Goal: Check status: Check status

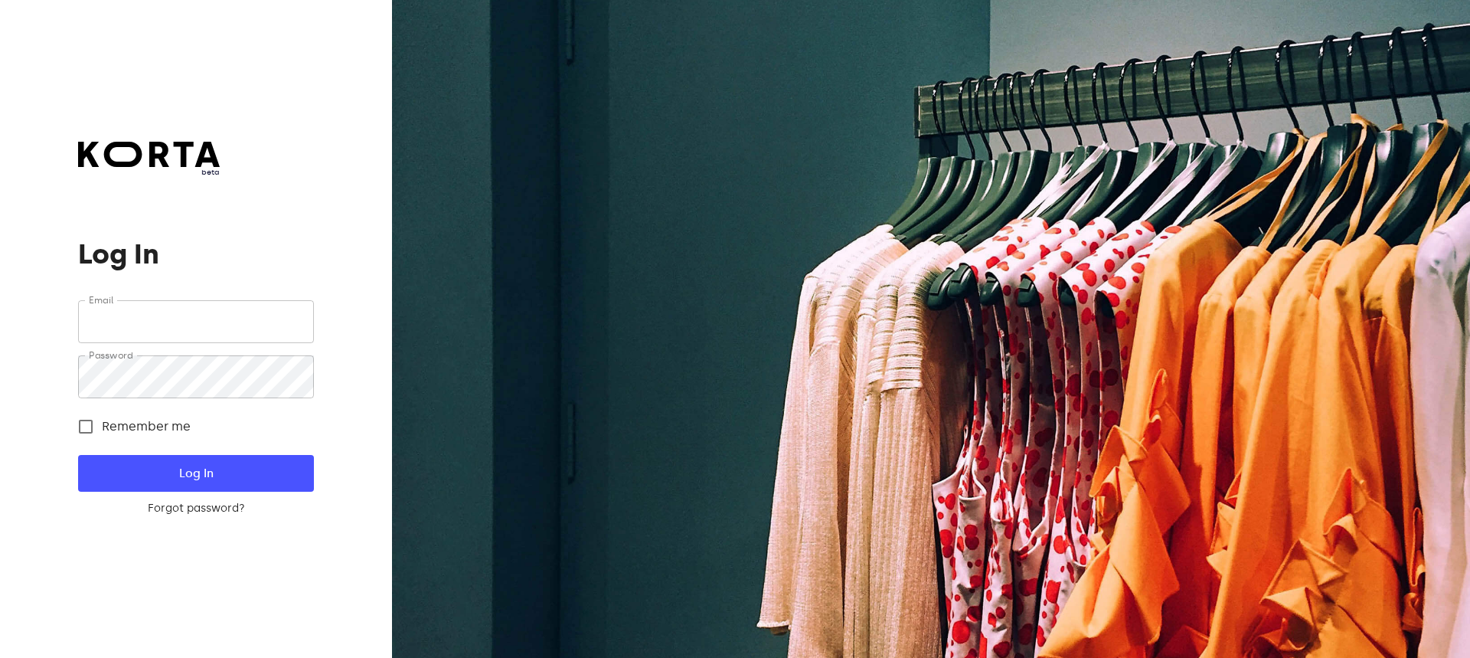
type input "[EMAIL_ADDRESS][DOMAIN_NAME]"
click at [152, 474] on span "Log In" at bounding box center [196, 473] width 186 height 20
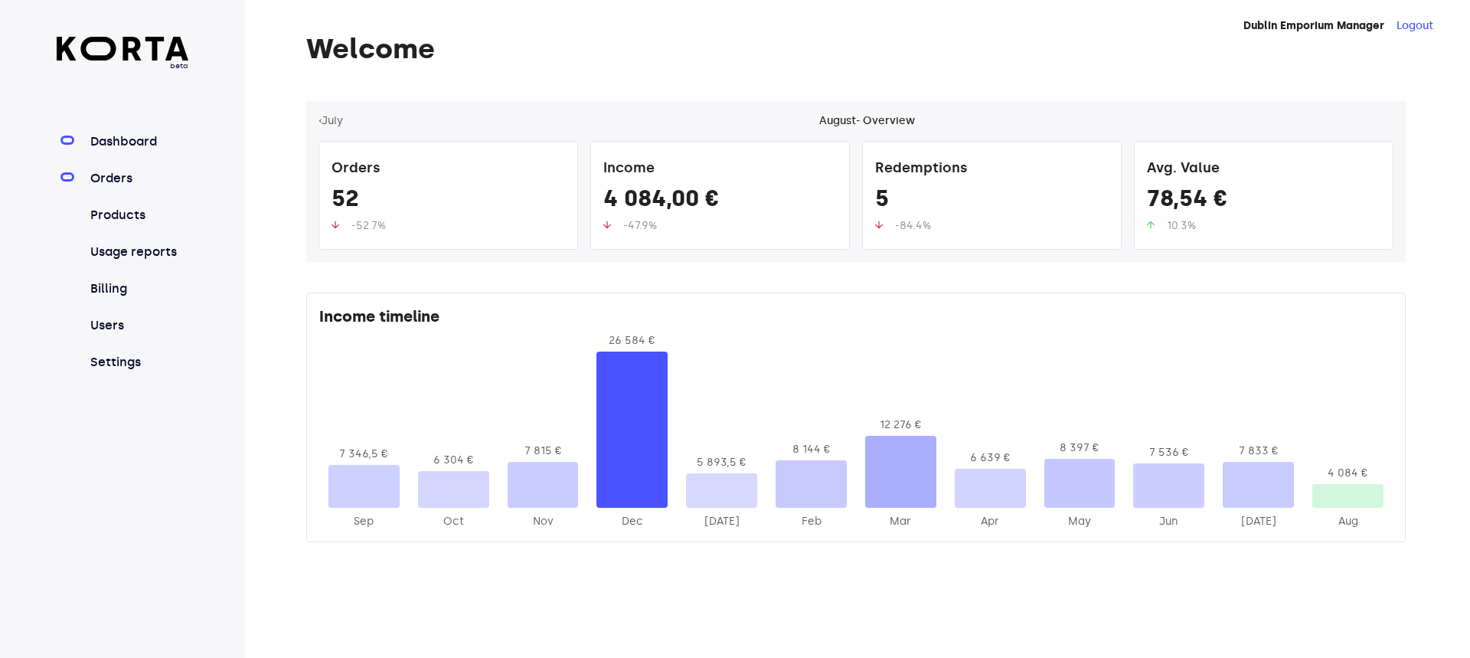
click at [106, 182] on link "Orders" at bounding box center [138, 178] width 102 height 18
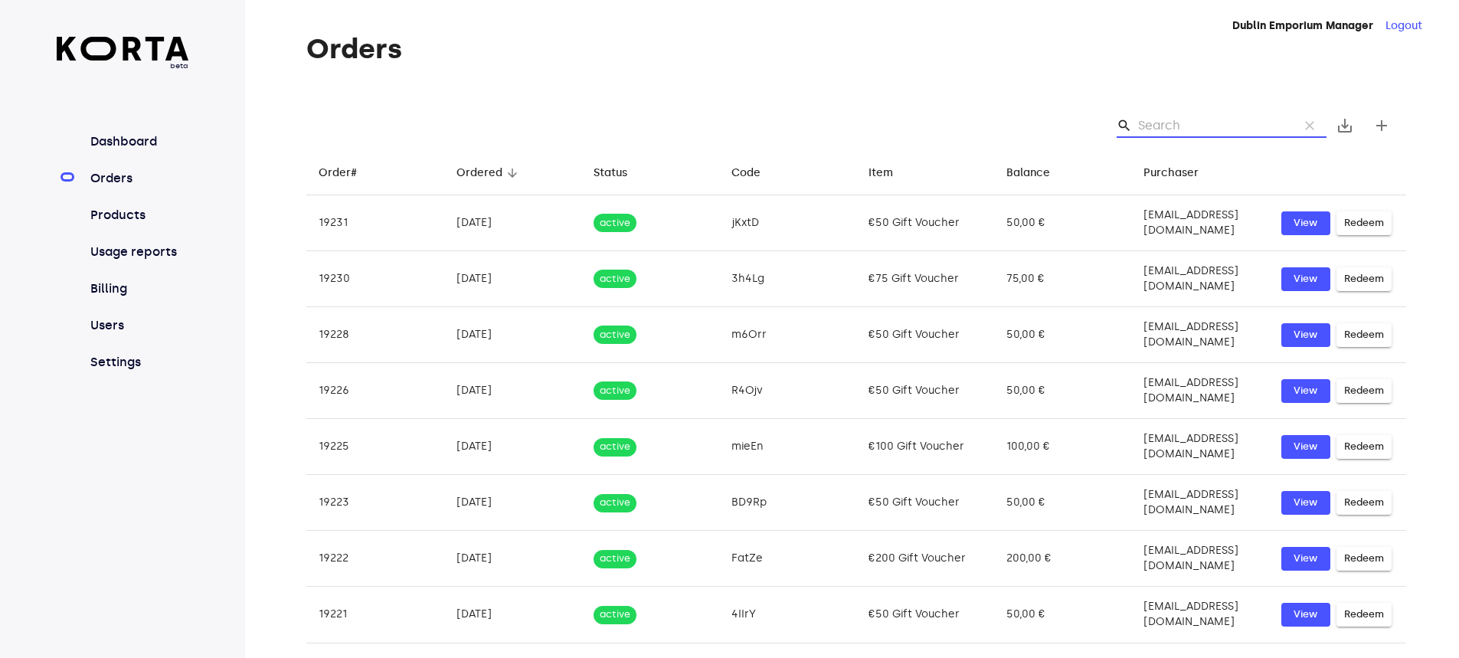
click at [1178, 125] on input "Search" at bounding box center [1212, 125] width 149 height 25
paste input "[EMAIL_ADDRESS][DOMAIN_NAME]"
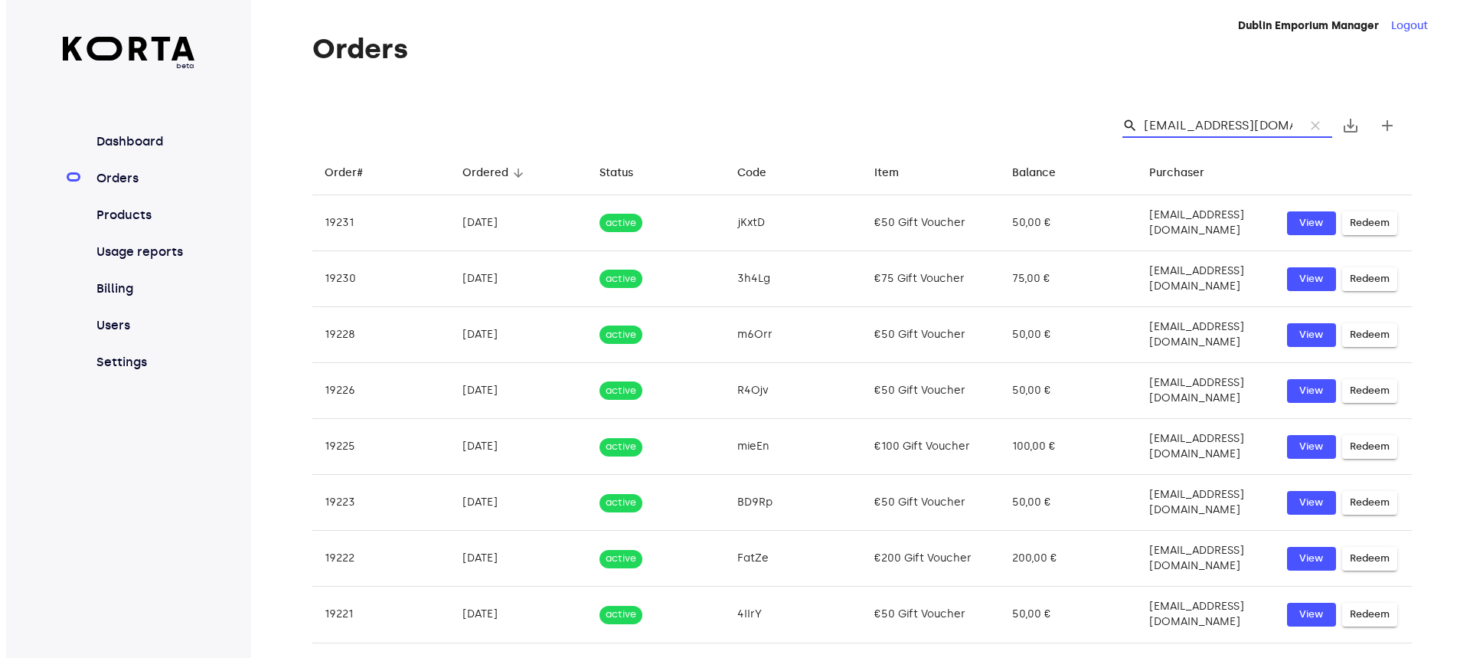
scroll to position [0, 26]
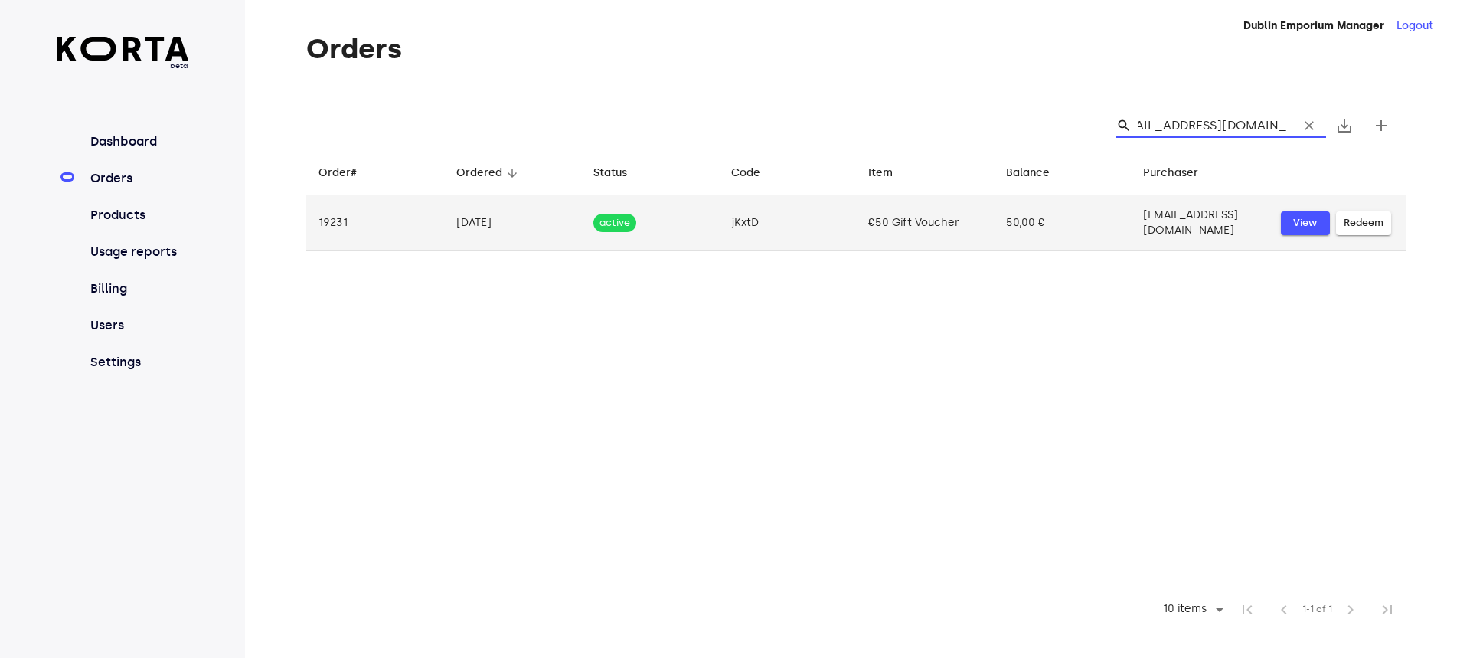
type input "[EMAIL_ADDRESS][DOMAIN_NAME]"
click at [1301, 214] on span "View" at bounding box center [1306, 223] width 34 height 18
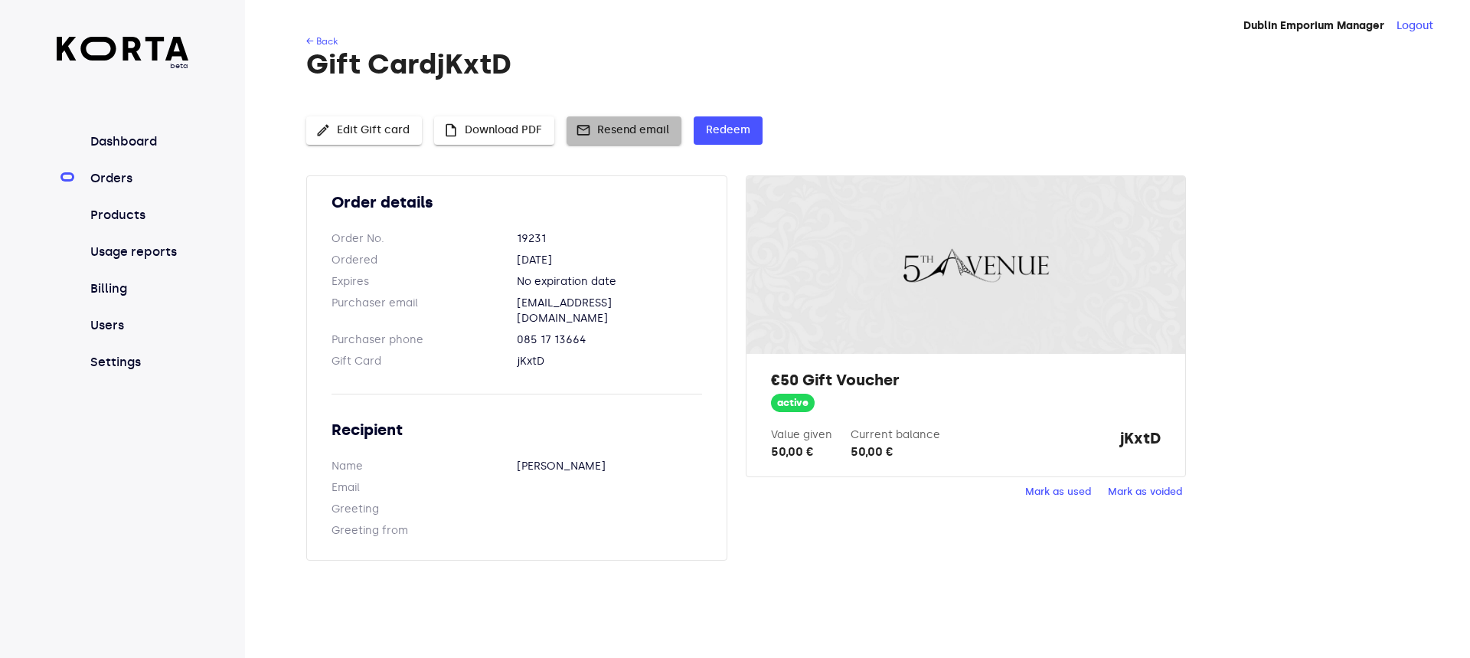
click at [621, 124] on span "mail Resend email" at bounding box center [624, 130] width 90 height 19
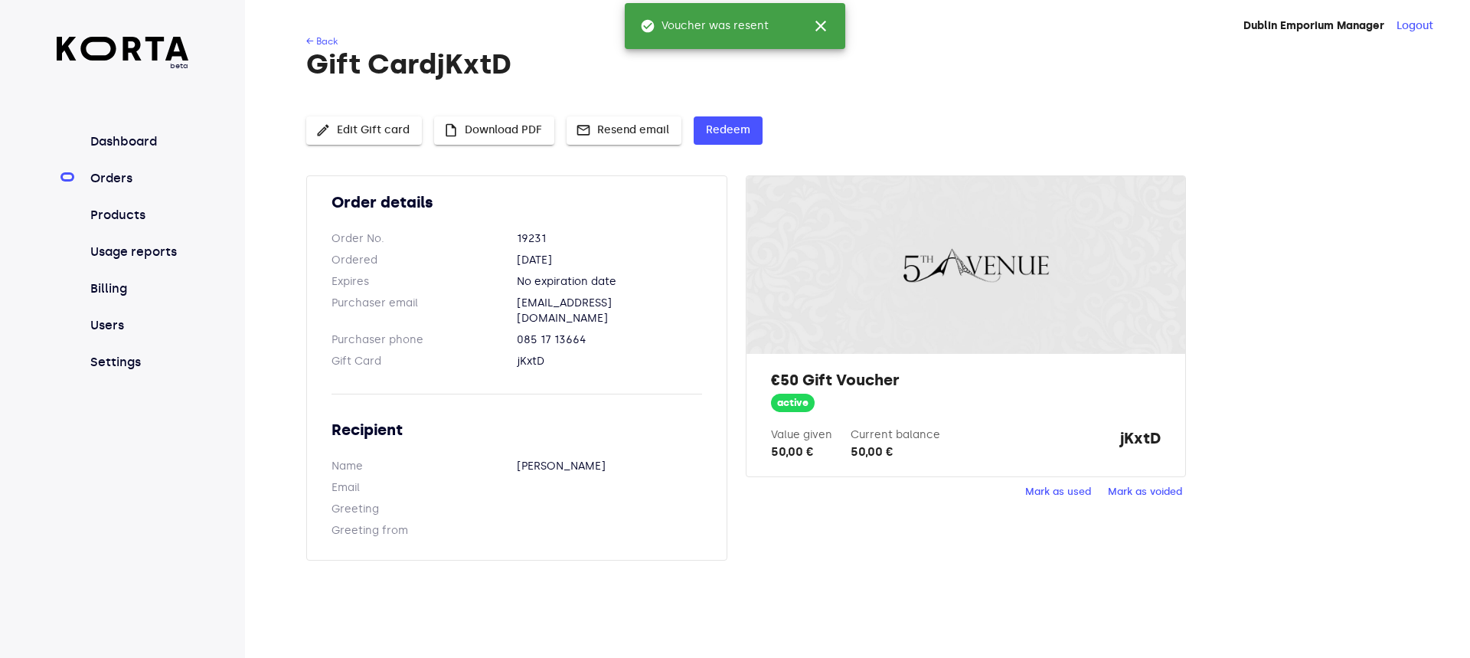
drag, startPoint x: 509, startPoint y: 129, endPoint x: 270, endPoint y: -44, distance: 294.6
click at [270, 0] on html "beta Dashboard Orders Products Usage reports Billing Users Settings [GEOGRAPHIC…" at bounding box center [735, 329] width 1470 height 658
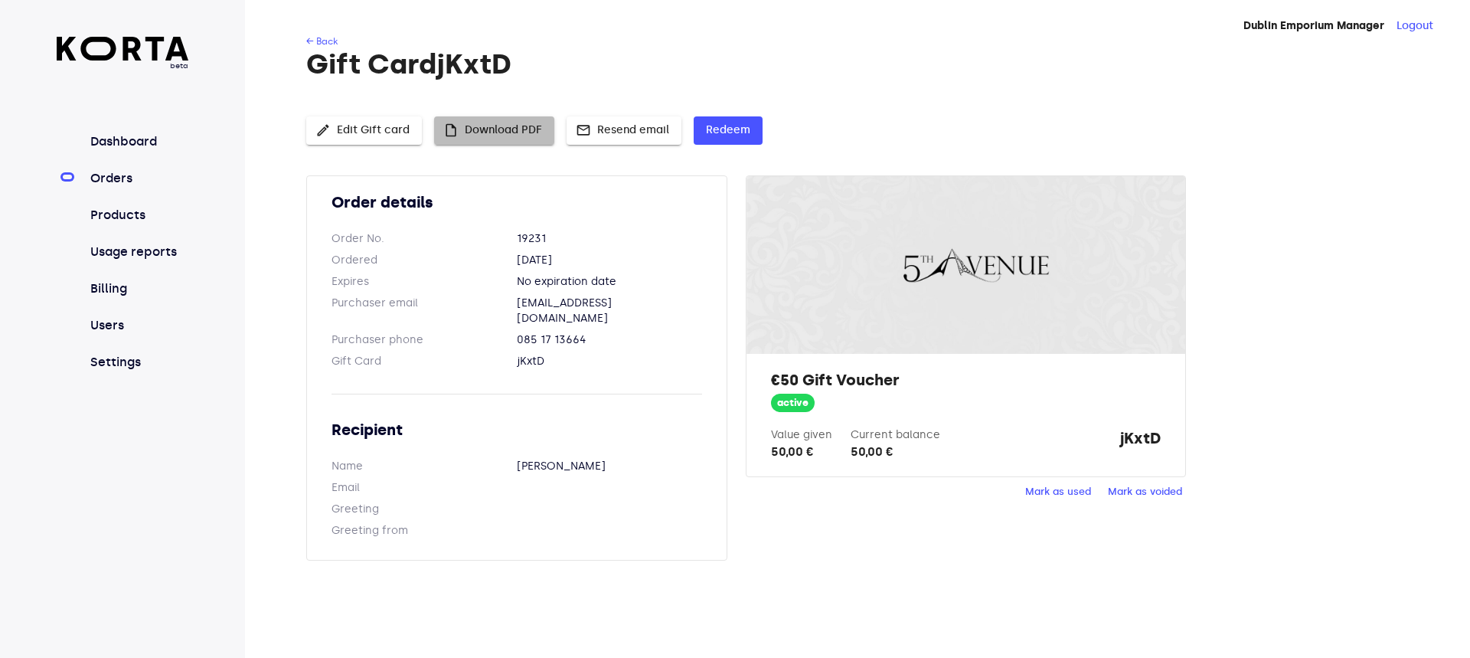
click at [483, 125] on span "insert_drive_file Download PDF" at bounding box center [495, 130] width 96 height 19
